Goal: Find contact information: Find contact information

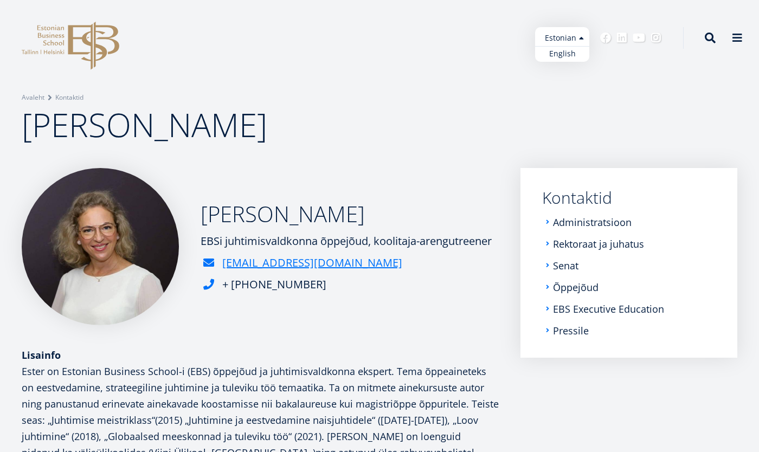
click at [580, 38] on ul "Estonian English" at bounding box center [562, 44] width 54 height 35
click at [571, 54] on link "English" at bounding box center [562, 54] width 54 height 16
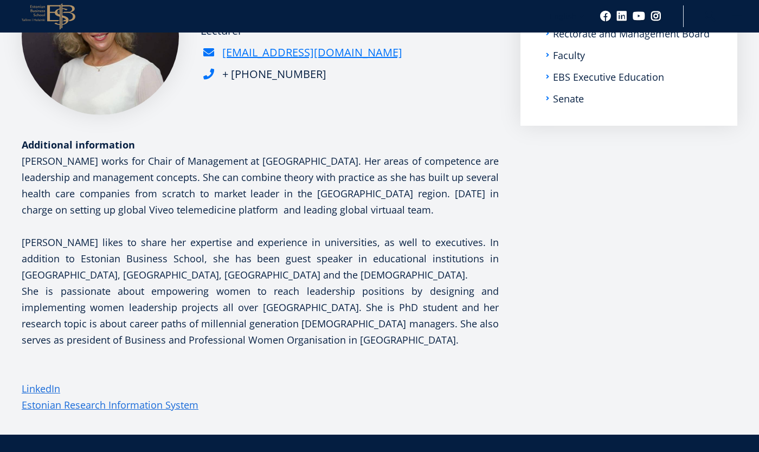
scroll to position [212, 0]
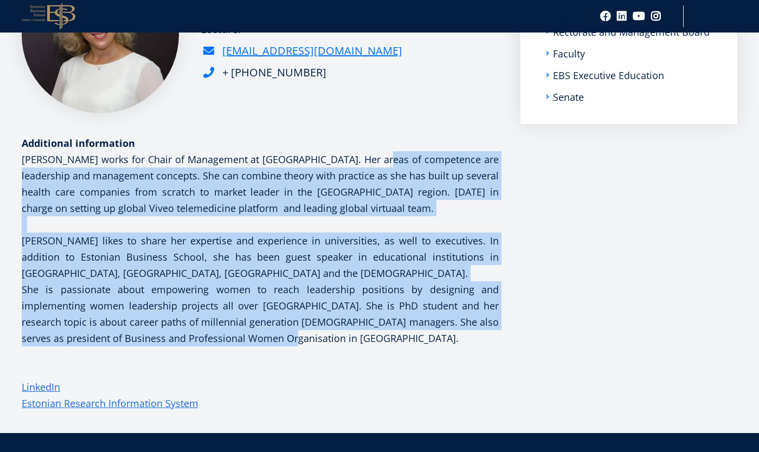
drag, startPoint x: 366, startPoint y: 160, endPoint x: 402, endPoint y: 338, distance: 181.3
click at [402, 338] on p "Ester Eomois works for Chair of Management at Estonian Business School. Her are…" at bounding box center [260, 256] width 477 height 211
copy p "Her areas of competence are leadership and management concepts. She can combine…"
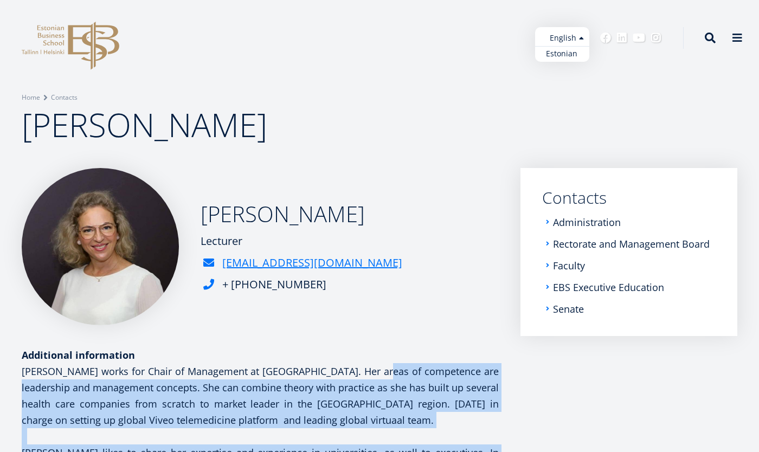
scroll to position [0, 0]
click at [578, 42] on ul "Estonian English" at bounding box center [562, 44] width 54 height 35
click at [564, 53] on link "Estonian" at bounding box center [562, 54] width 54 height 16
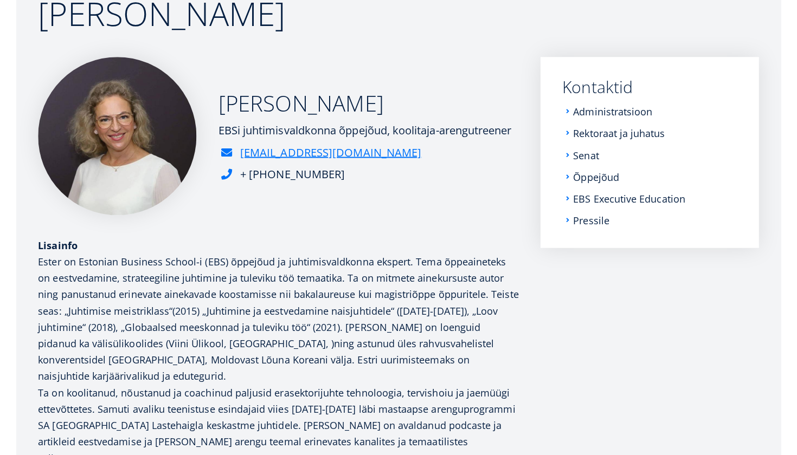
scroll to position [448, 0]
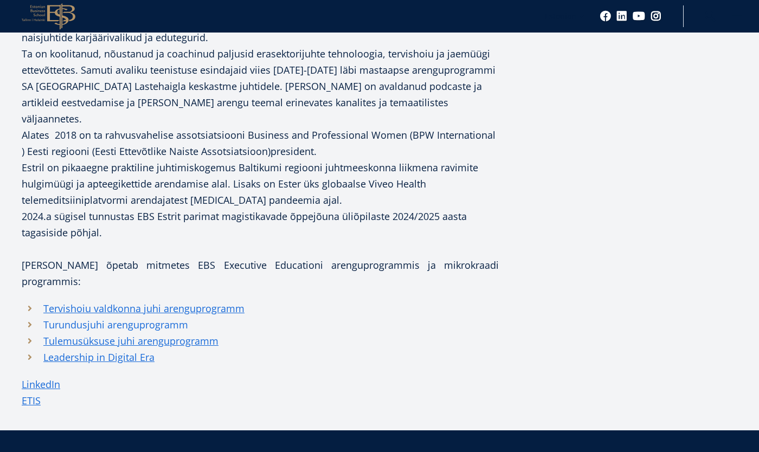
click at [154, 317] on link "Turundusjuhi arenguprogramm" at bounding box center [115, 325] width 145 height 16
drag, startPoint x: 170, startPoint y: 312, endPoint x: 43, endPoint y: 304, distance: 127.1
click at [43, 349] on li "Leadership in Digital Era" at bounding box center [260, 357] width 477 height 16
copy link "Leadership in Digital Era"
